Goal: Information Seeking & Learning: Learn about a topic

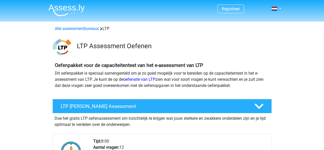
scroll to position [418, 0]
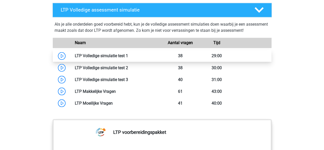
click at [128, 55] on link at bounding box center [128, 55] width 0 height 5
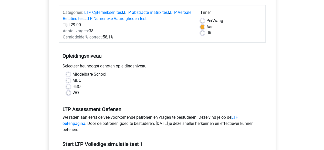
scroll to position [72, 0]
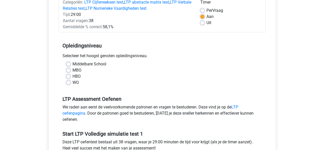
click at [73, 75] on label "HBO" at bounding box center [77, 76] width 8 height 6
click at [69, 75] on input "HBO" at bounding box center [68, 75] width 4 height 5
radio input "true"
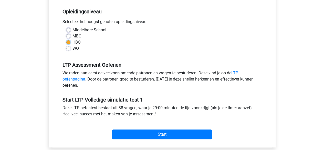
scroll to position [123, 0]
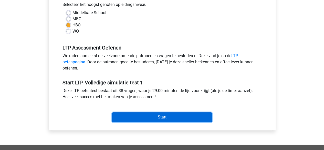
click at [151, 118] on input "Start" at bounding box center [162, 117] width 100 height 10
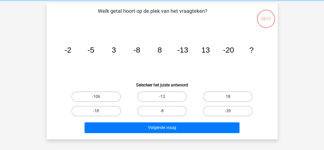
scroll to position [31, 0]
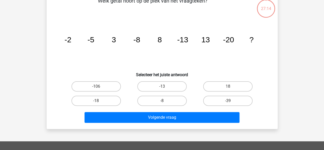
click at [229, 102] on input "-39" at bounding box center [229, 102] width 3 height 3
radio input "true"
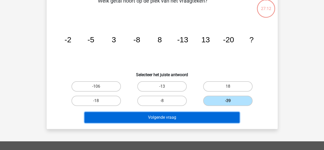
click at [181, 120] on button "Volgende vraag" at bounding box center [162, 117] width 155 height 11
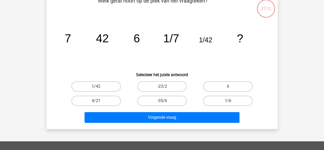
scroll to position [24, 0]
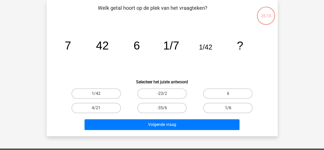
click at [231, 107] on label "1/6" at bounding box center [227, 108] width 49 height 10
click at [231, 108] on input "1/6" at bounding box center [229, 109] width 3 height 3
radio input "true"
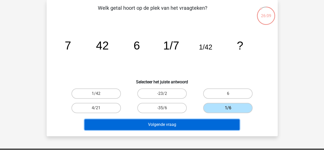
click at [190, 121] on button "Volgende vraag" at bounding box center [162, 124] width 155 height 11
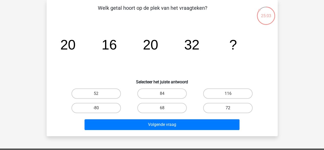
click at [247, 106] on label "72" at bounding box center [227, 108] width 49 height 10
click at [231, 108] on input "72" at bounding box center [229, 109] width 3 height 3
radio input "true"
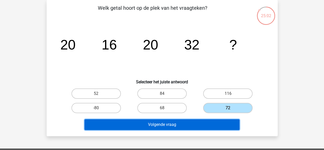
click at [192, 124] on button "Volgende vraag" at bounding box center [162, 124] width 155 height 11
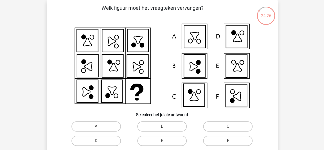
click at [195, 105] on icon at bounding box center [194, 95] width 21 height 23
click at [191, 95] on icon at bounding box center [194, 95] width 21 height 23
click at [234, 127] on label "C" at bounding box center [227, 126] width 49 height 10
click at [231, 127] on input "C" at bounding box center [229, 127] width 3 height 3
radio input "true"
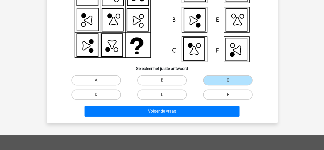
scroll to position [75, 0]
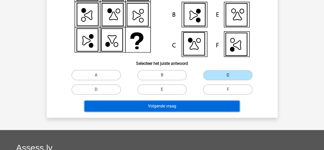
click at [180, 105] on button "Volgende vraag" at bounding box center [162, 106] width 155 height 11
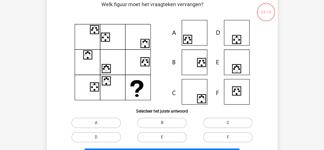
scroll to position [24, 0]
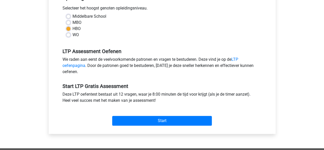
scroll to position [123, 0]
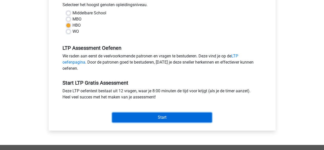
click at [170, 114] on input "Start" at bounding box center [162, 118] width 100 height 10
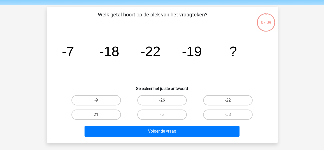
scroll to position [21, 0]
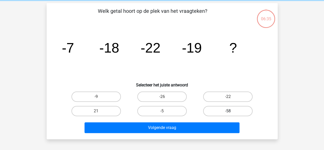
click at [235, 112] on label "-58" at bounding box center [227, 111] width 49 height 10
click at [231, 112] on input "-58" at bounding box center [229, 112] width 3 height 3
radio input "true"
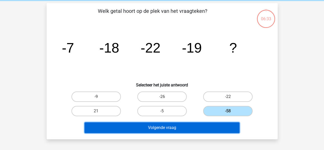
click at [182, 126] on button "Volgende vraag" at bounding box center [162, 127] width 155 height 11
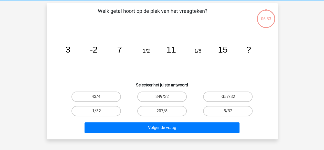
scroll to position [24, 0]
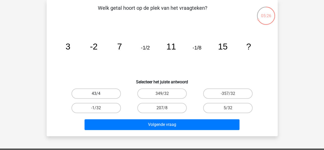
click at [104, 93] on label "43/4" at bounding box center [96, 93] width 49 height 10
click at [99, 94] on input "43/4" at bounding box center [97, 95] width 3 height 3
radio input "true"
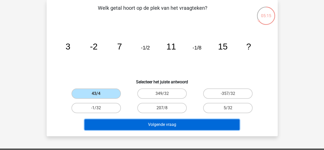
click at [184, 125] on button "Volgende vraag" at bounding box center [162, 124] width 155 height 11
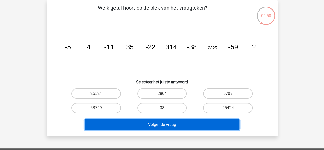
click at [192, 123] on button "Volgende vraag" at bounding box center [162, 124] width 155 height 11
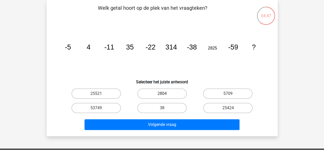
click at [159, 94] on label "2804" at bounding box center [161, 93] width 49 height 10
click at [162, 94] on input "2804" at bounding box center [163, 95] width 3 height 3
radio input "true"
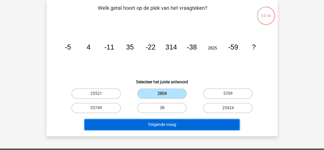
click at [156, 128] on button "Volgende vraag" at bounding box center [162, 124] width 155 height 11
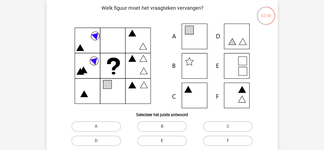
click at [162, 140] on label "E" at bounding box center [161, 141] width 49 height 10
click at [162, 141] on input "E" at bounding box center [163, 142] width 3 height 3
radio input "true"
click at [307, 87] on div "Registreer" at bounding box center [162, 146] width 324 height 340
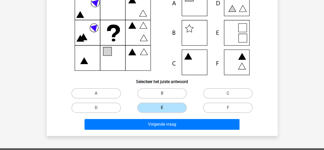
scroll to position [75, 0]
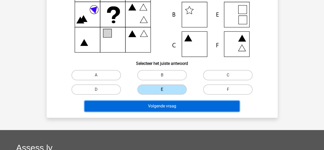
click at [193, 103] on button "Volgende vraag" at bounding box center [162, 106] width 155 height 11
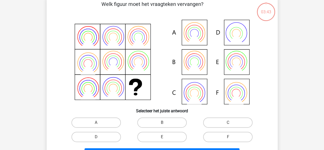
scroll to position [24, 0]
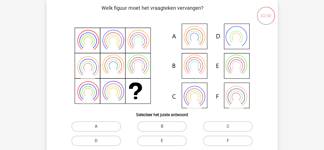
click at [106, 128] on label "A" at bounding box center [96, 126] width 49 height 10
click at [99, 128] on input "A" at bounding box center [97, 127] width 3 height 3
radio input "true"
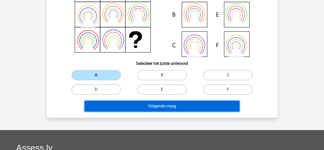
click at [184, 104] on button "Volgende vraag" at bounding box center [162, 106] width 155 height 11
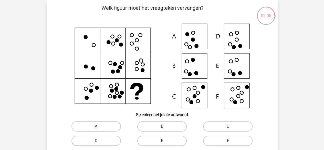
click at [168, 142] on label "E" at bounding box center [161, 141] width 49 height 10
click at [165, 142] on input "E" at bounding box center [163, 142] width 3 height 3
radio input "true"
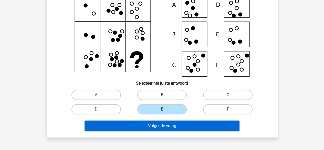
scroll to position [100, 0]
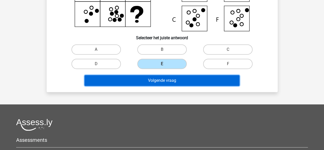
click at [175, 80] on button "Volgende vraag" at bounding box center [162, 80] width 155 height 11
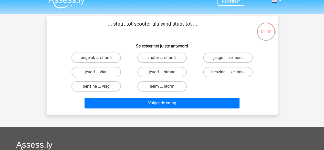
scroll to position [0, 0]
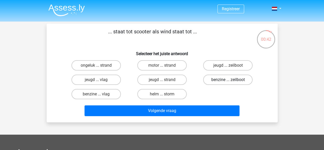
click at [224, 79] on label "benzine ... zeilboot" at bounding box center [227, 80] width 49 height 10
click at [228, 80] on input "benzine ... zeilboot" at bounding box center [229, 81] width 3 height 3
radio input "true"
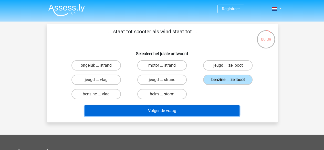
click at [187, 112] on button "Volgende vraag" at bounding box center [162, 110] width 155 height 11
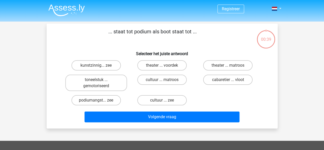
scroll to position [24, 0]
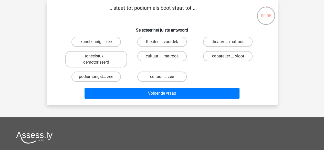
click at [211, 57] on label "cabaretier ... vloot" at bounding box center [227, 56] width 49 height 10
click at [228, 57] on input "cabaretier ... vloot" at bounding box center [229, 57] width 3 height 3
radio input "true"
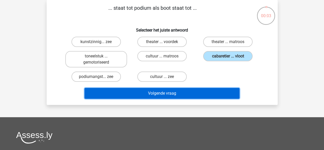
click at [187, 94] on button "Volgende vraag" at bounding box center [162, 93] width 155 height 11
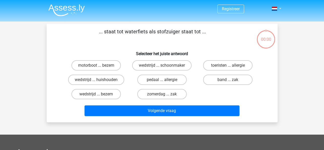
scroll to position [24, 0]
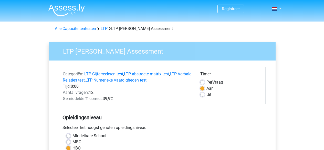
scroll to position [123, 0]
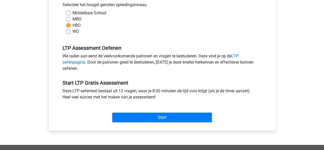
click at [73, 19] on label "MBO" at bounding box center [77, 19] width 9 height 6
click at [68, 19] on input "MBO" at bounding box center [68, 18] width 4 height 5
radio input "true"
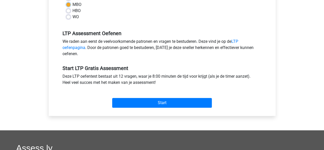
scroll to position [174, 0]
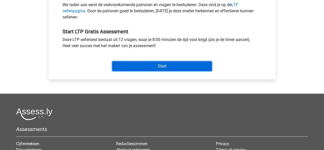
click at [163, 63] on input "Start" at bounding box center [162, 66] width 100 height 10
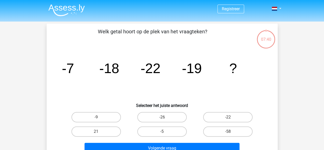
scroll to position [26, 0]
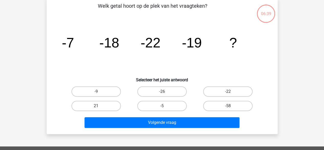
click at [105, 104] on label "21" at bounding box center [96, 106] width 49 height 10
click at [99, 106] on input "21" at bounding box center [97, 107] width 3 height 3
radio input "true"
click at [159, 104] on label "-5" at bounding box center [161, 106] width 49 height 10
click at [162, 106] on input "-5" at bounding box center [163, 107] width 3 height 3
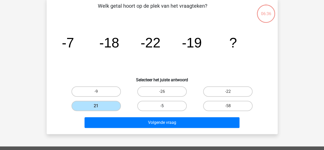
radio input "true"
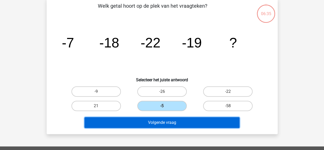
click at [153, 121] on button "Volgende vraag" at bounding box center [162, 122] width 155 height 11
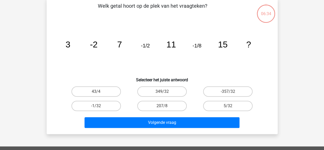
scroll to position [24, 0]
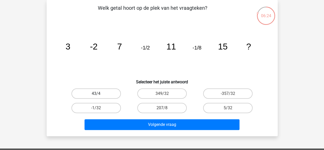
click at [106, 90] on label "43/4" at bounding box center [96, 93] width 49 height 10
click at [99, 94] on input "43/4" at bounding box center [97, 95] width 3 height 3
radio input "true"
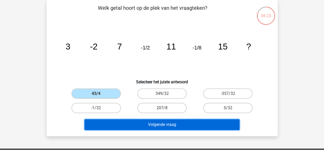
click at [174, 121] on button "Volgende vraag" at bounding box center [162, 124] width 155 height 11
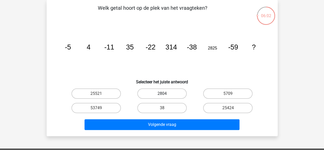
click at [168, 94] on label "2804" at bounding box center [161, 93] width 49 height 10
click at [165, 94] on input "2804" at bounding box center [163, 95] width 3 height 3
radio input "true"
click at [168, 118] on div "Volgende vraag" at bounding box center [162, 123] width 215 height 17
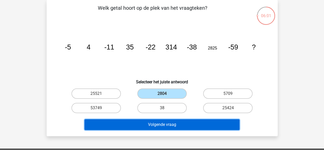
click at [169, 122] on button "Volgende vraag" at bounding box center [162, 124] width 155 height 11
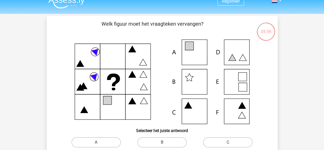
scroll to position [0, 0]
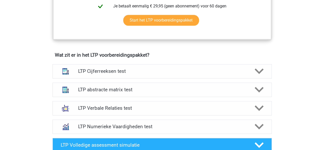
scroll to position [308, 0]
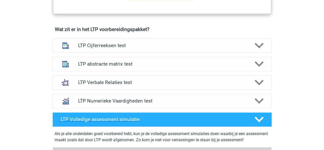
click at [129, 118] on h4 "LTP Volledige assessment simulatie" at bounding box center [154, 119] width 186 height 6
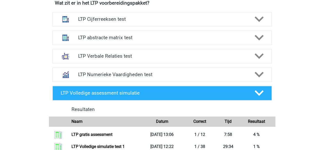
scroll to position [385, 0]
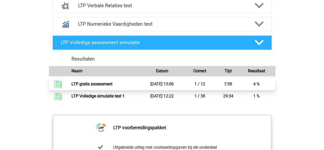
click at [104, 82] on link "LTP gratis assessment" at bounding box center [92, 84] width 41 height 5
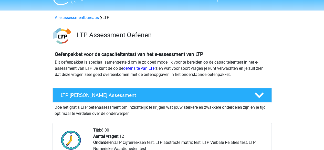
scroll to position [0, 0]
